Goal: Transaction & Acquisition: Download file/media

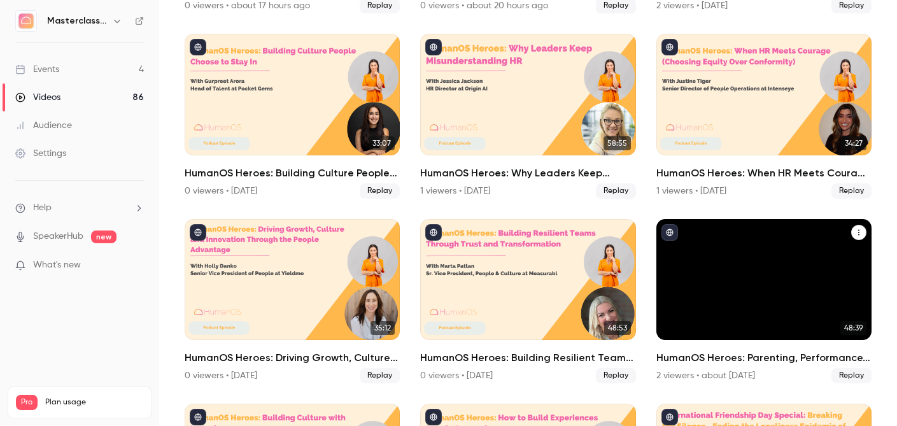
scroll to position [252, 0]
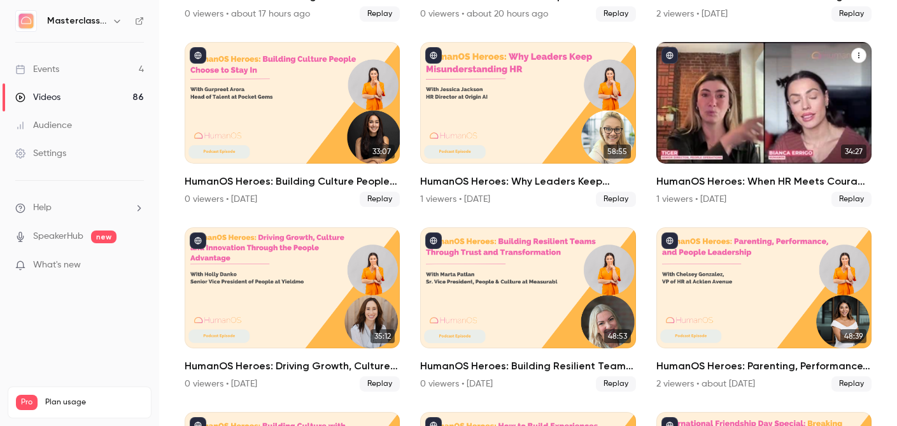
click at [747, 122] on div "HumanOS Heroes: When HR Meets Courage (Choosing Equity Over Conformity)" at bounding box center [764, 102] width 215 height 121
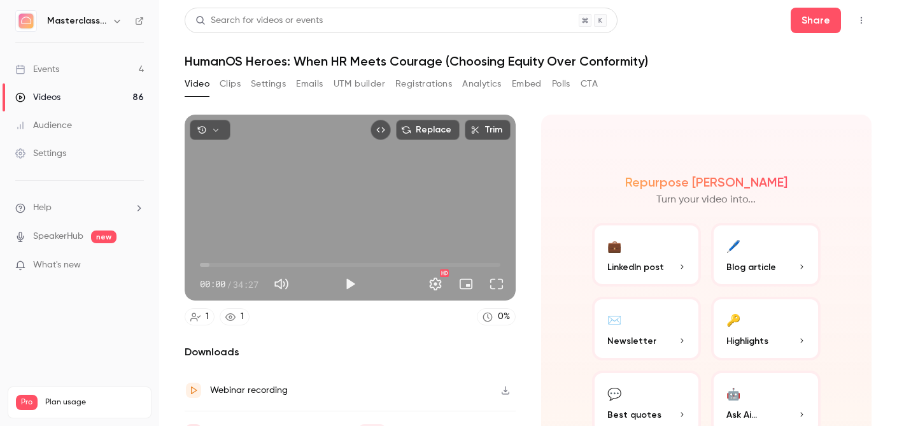
click at [233, 87] on button "Clips" at bounding box center [230, 84] width 21 height 20
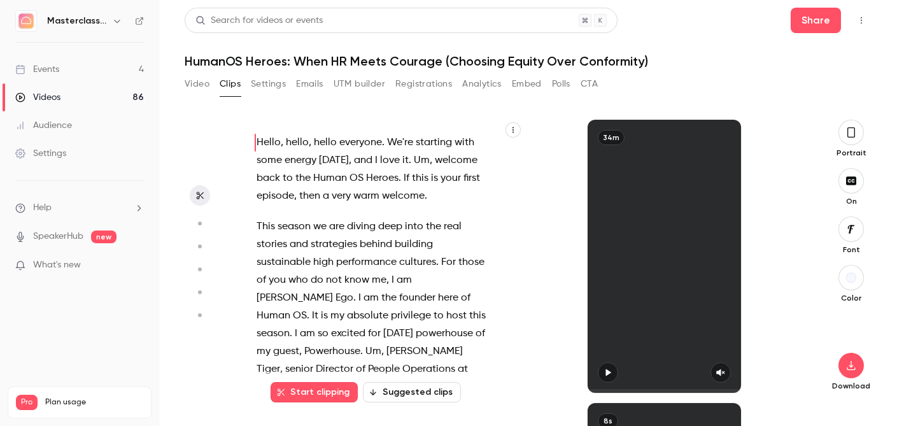
click at [843, 132] on button "button" at bounding box center [851, 132] width 25 height 25
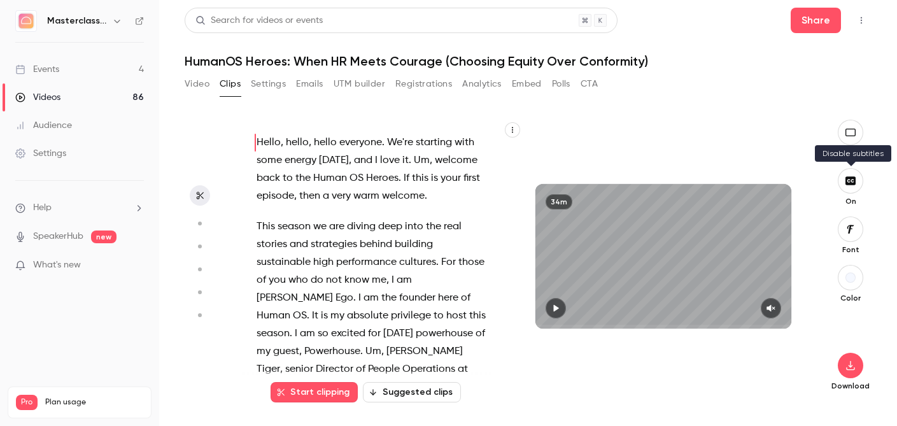
click at [848, 189] on button "button" at bounding box center [850, 180] width 25 height 25
click at [847, 371] on button "button" at bounding box center [850, 365] width 25 height 25
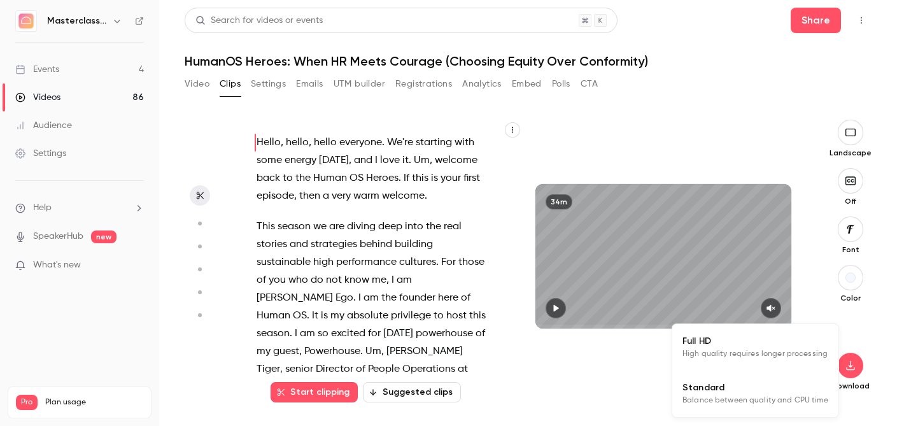
click at [762, 332] on li "Full HD High quality requires longer processing" at bounding box center [756, 347] width 166 height 46
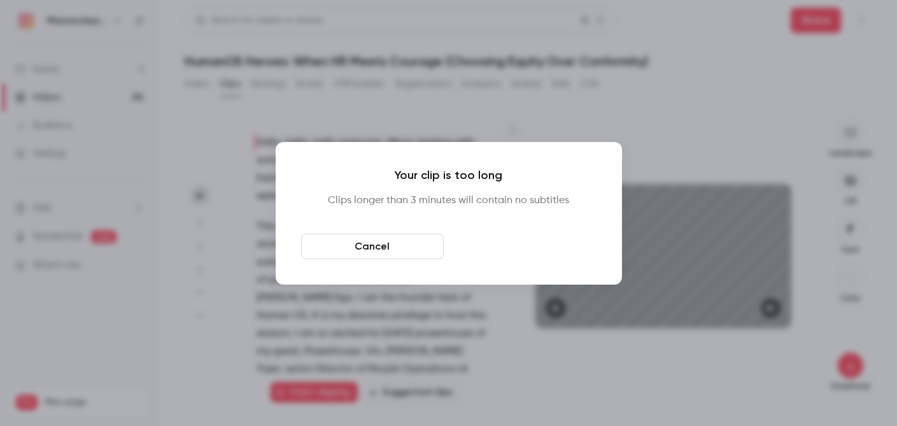
click at [527, 235] on button "Download anyway" at bounding box center [525, 246] width 143 height 25
